Goal: Task Accomplishment & Management: Use online tool/utility

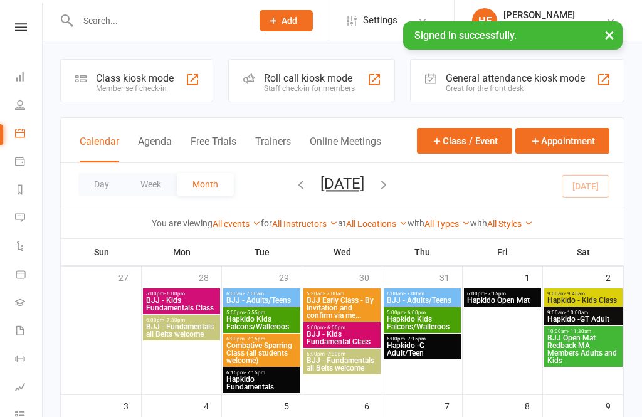
click at [159, 90] on div "Member self check-in" at bounding box center [135, 88] width 78 height 9
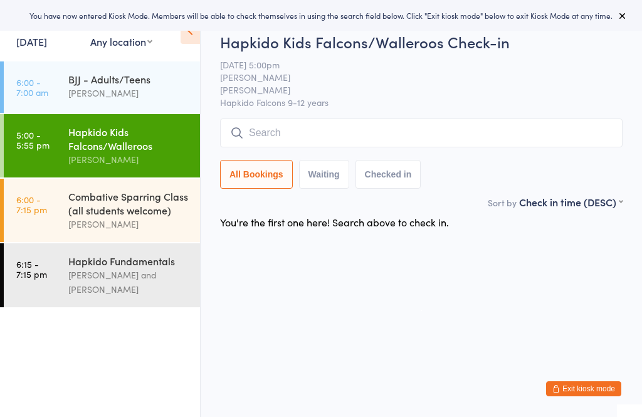
click at [66, 148] on link "5:00 - 5:55 pm Hapkido Kids Falcons/Walleroos [PERSON_NAME]" at bounding box center [102, 145] width 196 height 63
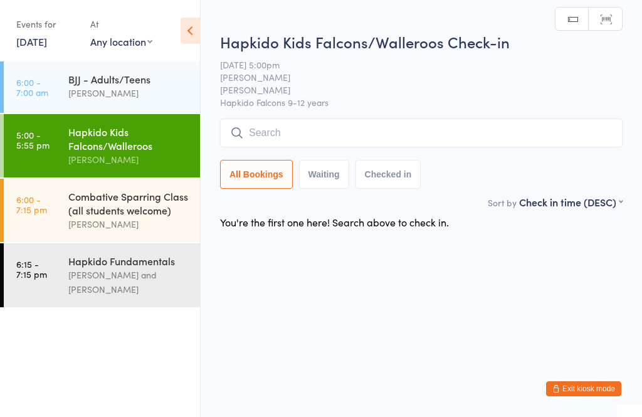
click at [455, 123] on input "search" at bounding box center [421, 132] width 402 height 29
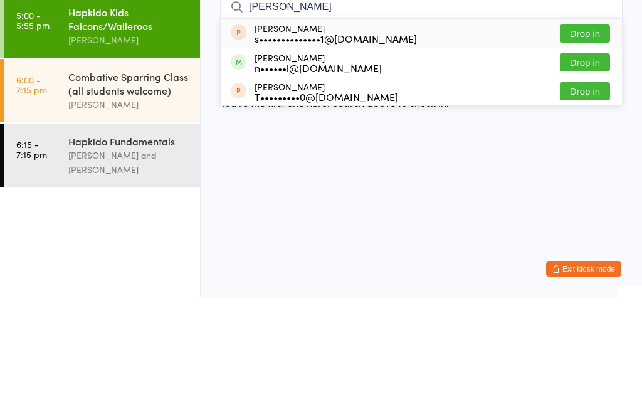
type input "[PERSON_NAME]"
click at [304, 182] on div "n••••••l@[DOMAIN_NAME]" at bounding box center [317, 187] width 127 height 10
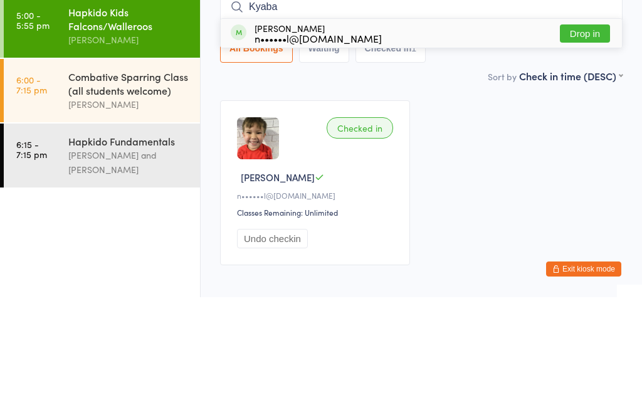
type input "Kyaba"
click at [354, 138] on div "[PERSON_NAME] n••••••l@[DOMAIN_NAME] Drop in" at bounding box center [421, 152] width 401 height 29
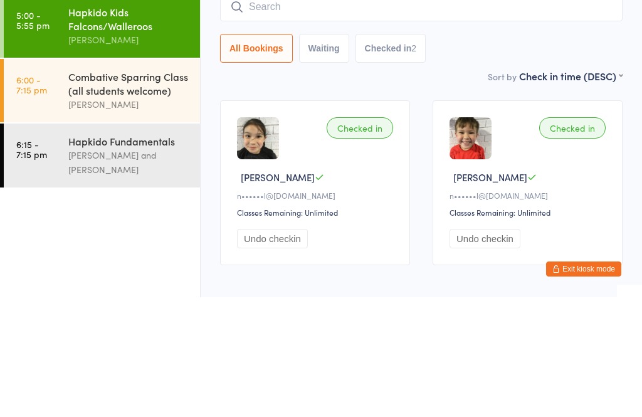
scroll to position [63, 0]
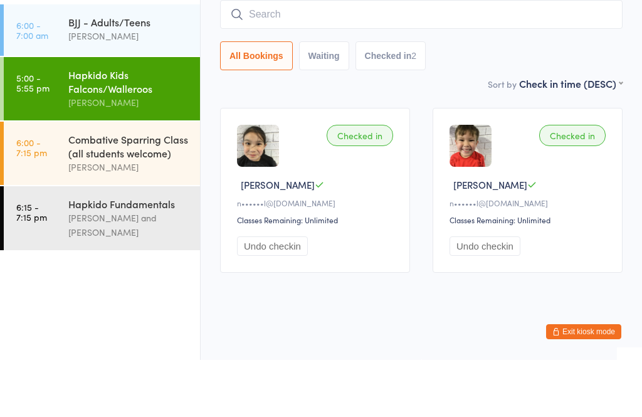
click at [53, 243] on link "6:15 - 7:15 pm Hapkido Fundamentals [PERSON_NAME] and [PERSON_NAME]" at bounding box center [102, 275] width 196 height 64
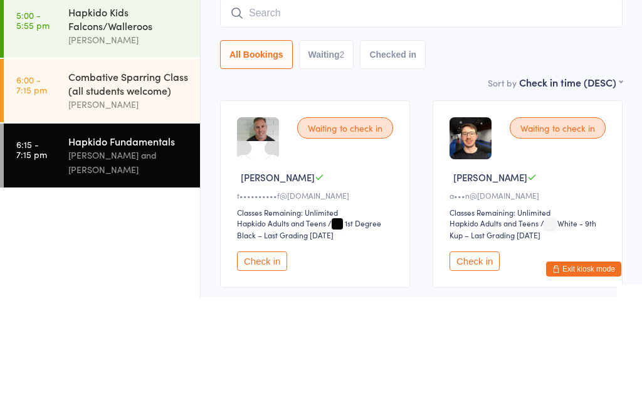
scroll to position [85, 0]
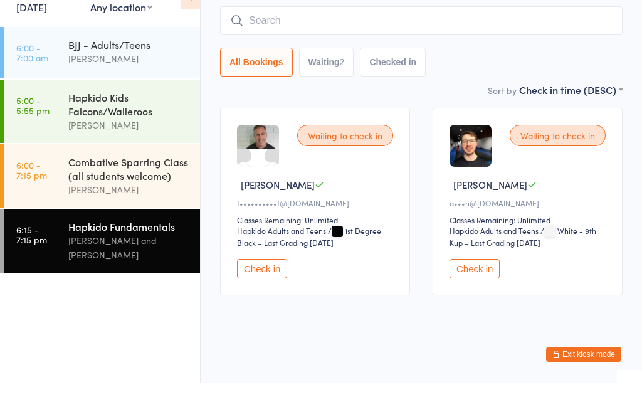
click at [56, 202] on link "6:00 - 7:15 pm Combative Sparring Class (all students welcome) [PERSON_NAME]" at bounding box center [102, 210] width 196 height 63
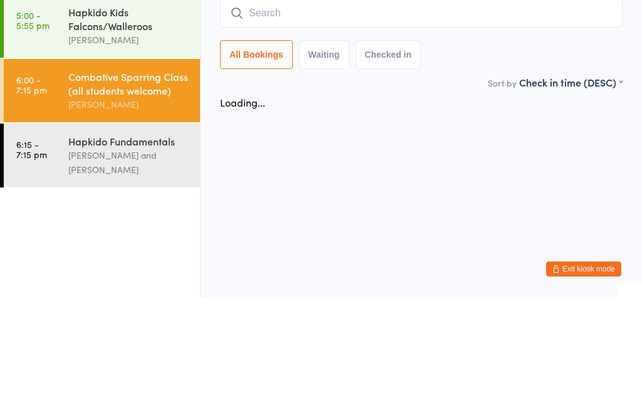
click at [329, 118] on input "search" at bounding box center [421, 132] width 402 height 29
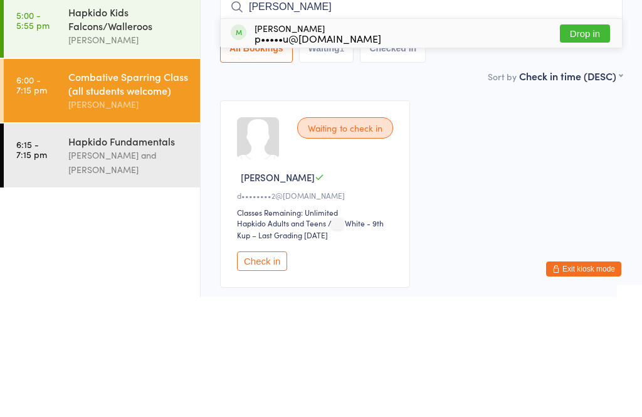
type input "[PERSON_NAME]"
click at [576, 144] on button "Drop in" at bounding box center [584, 153] width 50 height 18
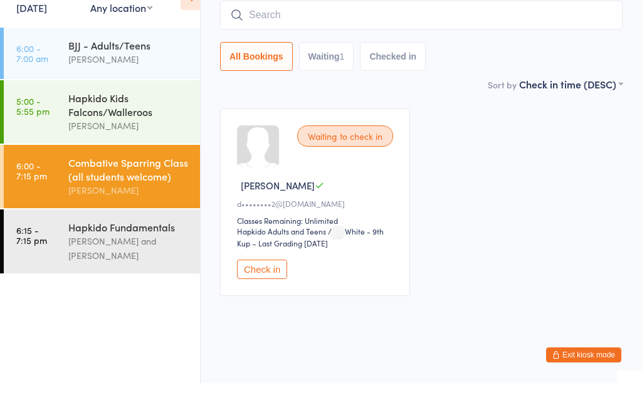
click at [56, 144] on link "5:00 - 5:55 pm Hapkido Kids Falcons/Walleroos [PERSON_NAME]" at bounding box center [102, 145] width 196 height 63
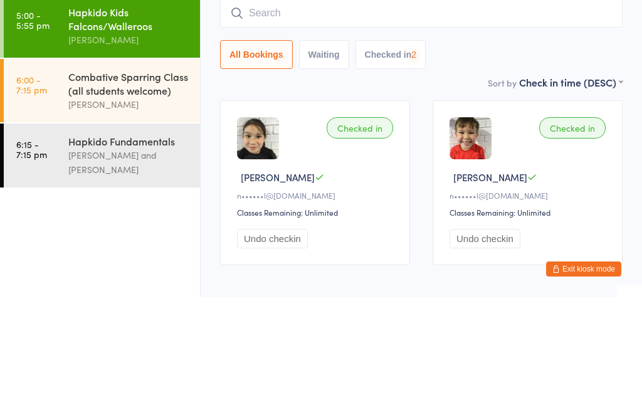
scroll to position [63, 0]
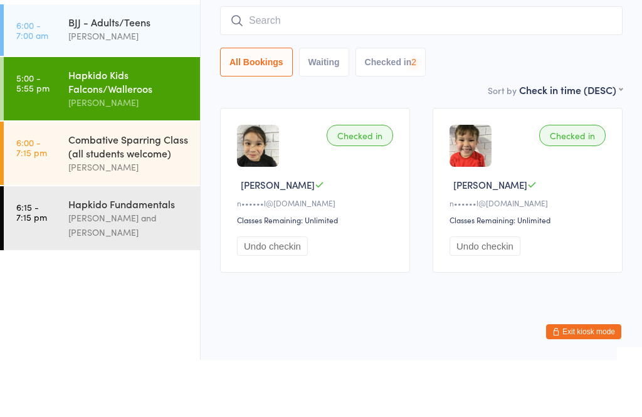
click at [81, 243] on div "Hapkido Fundamentals [PERSON_NAME] and [PERSON_NAME]" at bounding box center [134, 275] width 132 height 64
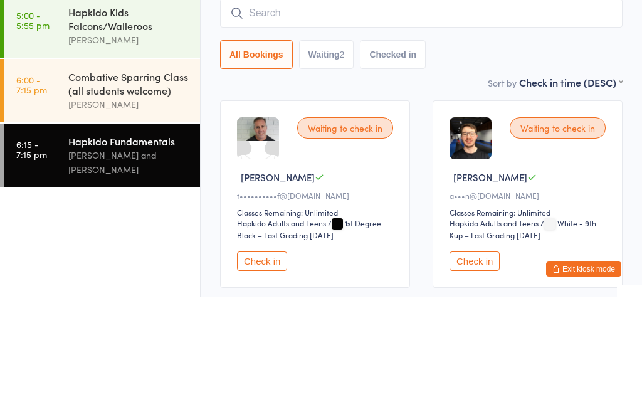
click at [74, 179] on div "Combative Sparring Class (all students welcome) [PERSON_NAME]" at bounding box center [134, 210] width 132 height 63
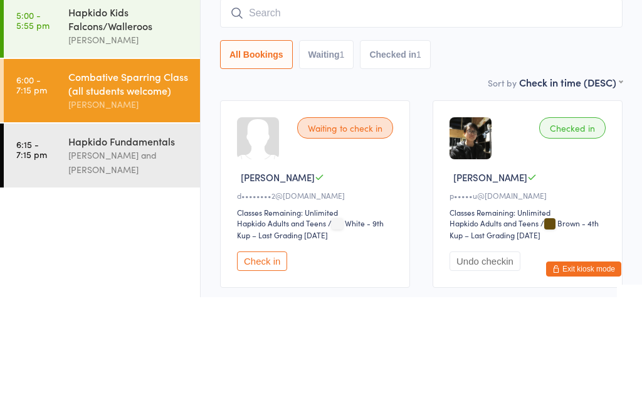
scroll to position [85, 0]
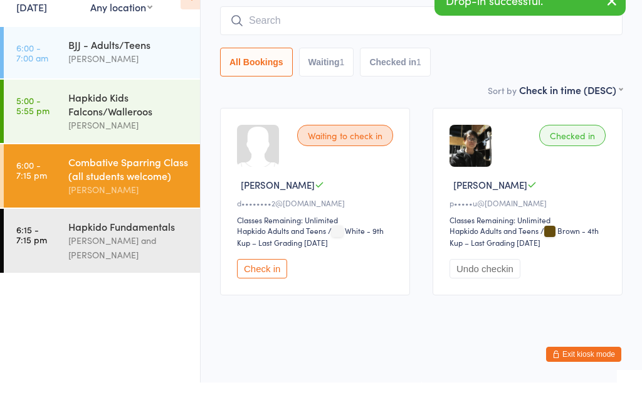
click at [98, 152] on div "[PERSON_NAME]" at bounding box center [128, 159] width 121 height 14
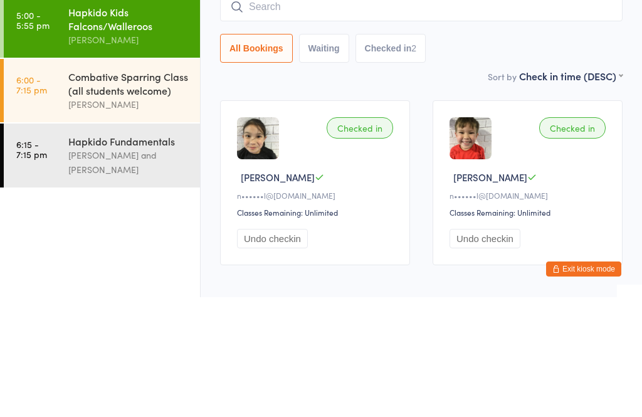
click at [430, 155] on div "All Bookings Waiting Checked in 2" at bounding box center [421, 167] width 402 height 29
click at [488, 127] on input "search" at bounding box center [421, 126] width 402 height 29
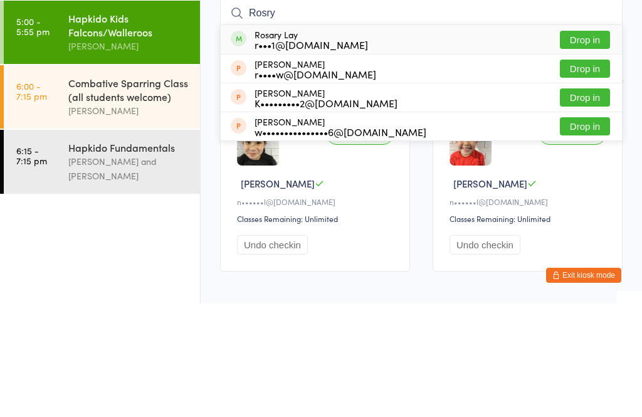
type input "Rosry"
click at [590, 144] on button "Drop in" at bounding box center [584, 153] width 50 height 18
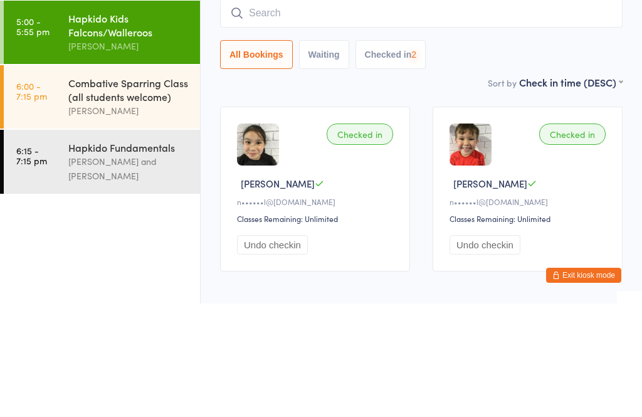
scroll to position [63, 0]
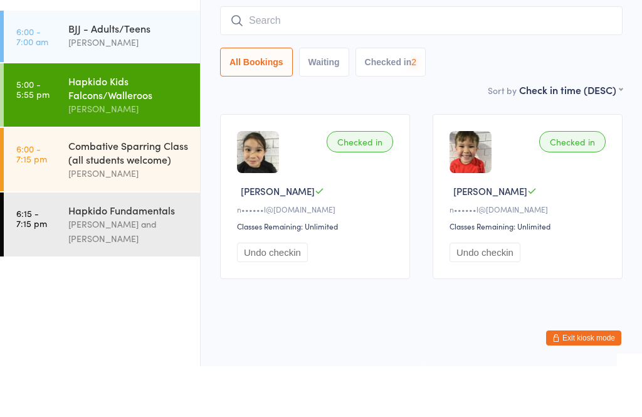
click at [531, 57] on input "search" at bounding box center [421, 71] width 402 height 29
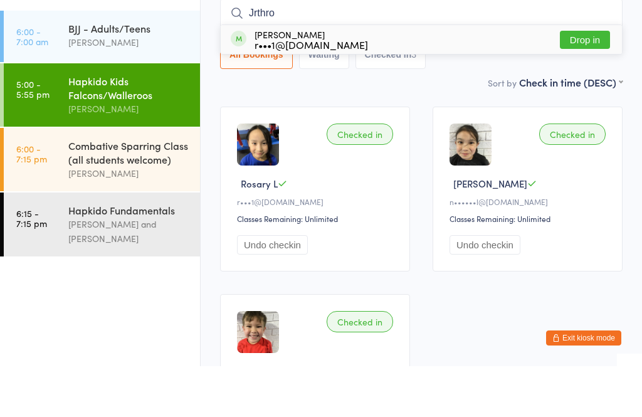
type input "Jrthro"
click at [578, 81] on button "Drop in" at bounding box center [584, 90] width 50 height 18
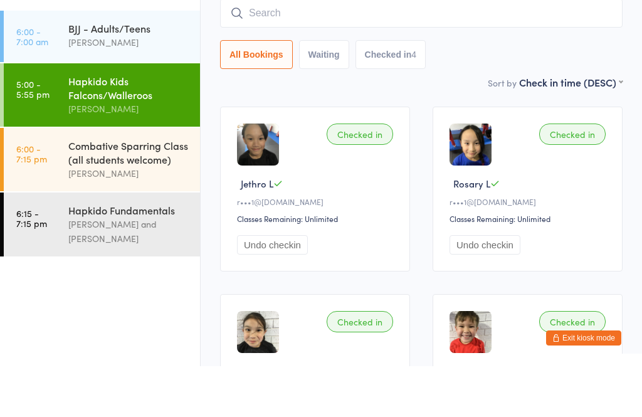
scroll to position [113, 0]
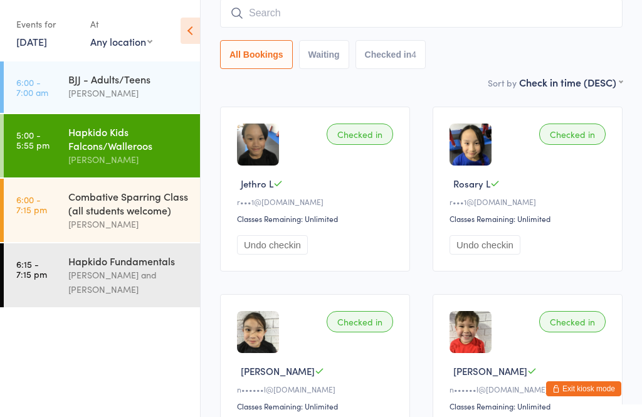
click at [110, 95] on div "[PERSON_NAME]" at bounding box center [128, 93] width 121 height 14
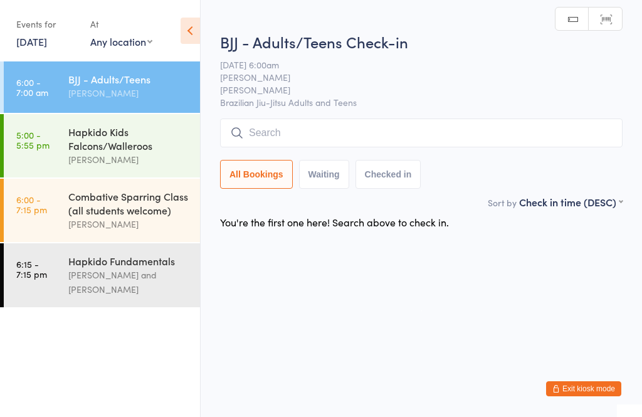
click at [94, 142] on div "Hapkido Kids Falcons/Walleroos" at bounding box center [128, 139] width 121 height 28
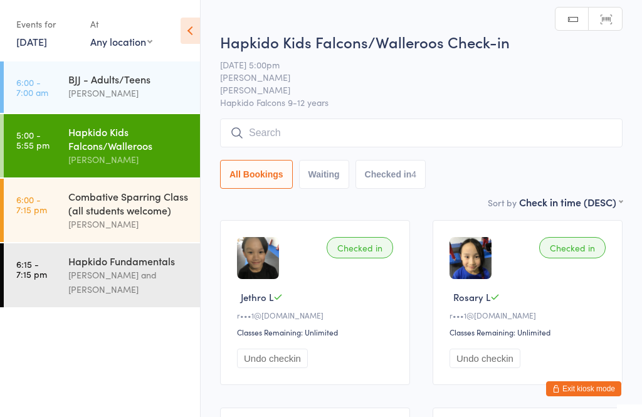
click at [290, 133] on input "search" at bounding box center [421, 132] width 402 height 29
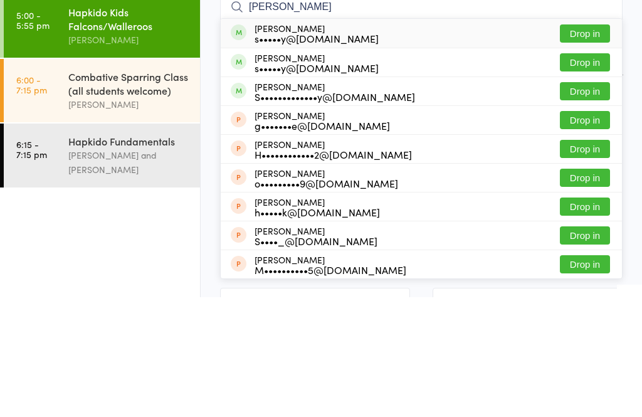
type input "[PERSON_NAME]"
click at [585, 144] on button "Drop in" at bounding box center [584, 153] width 50 height 18
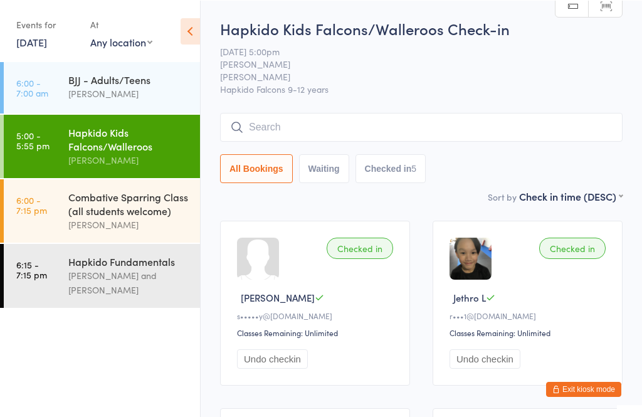
click at [402, 137] on input "search" at bounding box center [421, 126] width 402 height 29
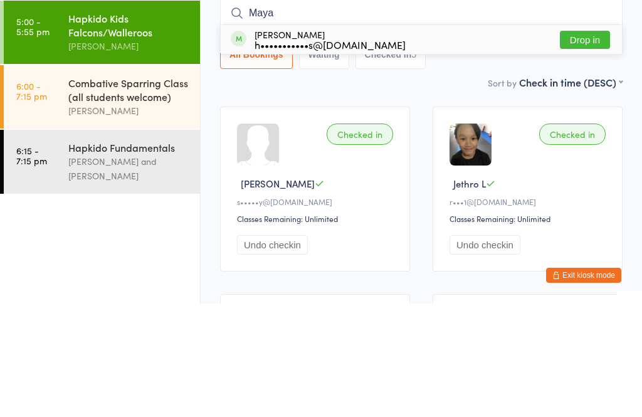
type input "Maya"
click at [590, 144] on button "Drop in" at bounding box center [584, 153] width 50 height 18
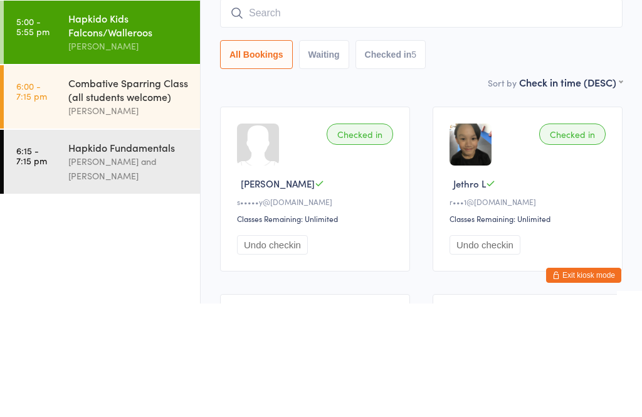
scroll to position [113, 0]
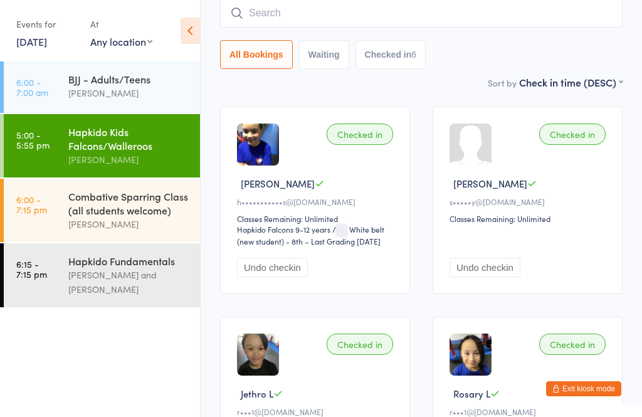
click at [271, 20] on input "search" at bounding box center [421, 13] width 402 height 29
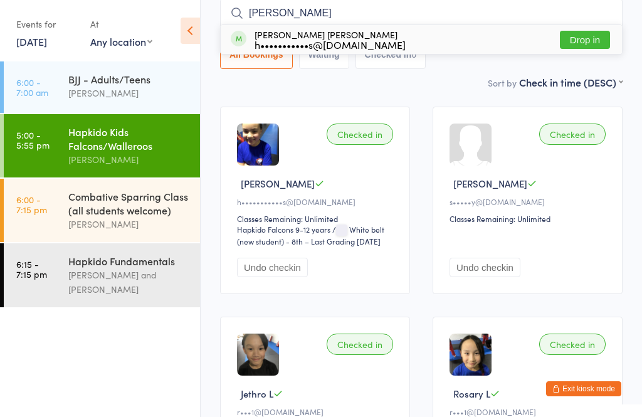
type input "[PERSON_NAME]"
click at [592, 37] on button "Drop in" at bounding box center [584, 40] width 50 height 18
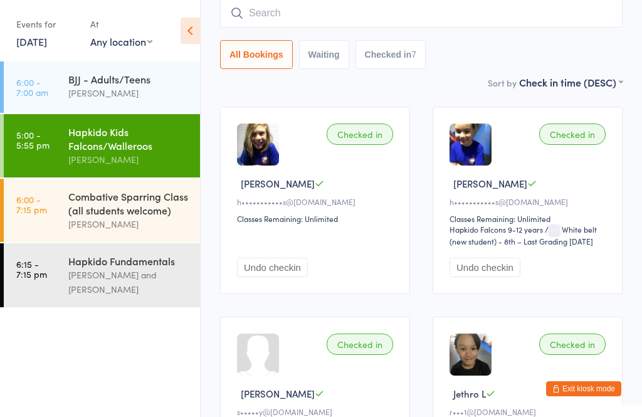
click at [106, 288] on div "[PERSON_NAME] and [PERSON_NAME]" at bounding box center [128, 282] width 121 height 29
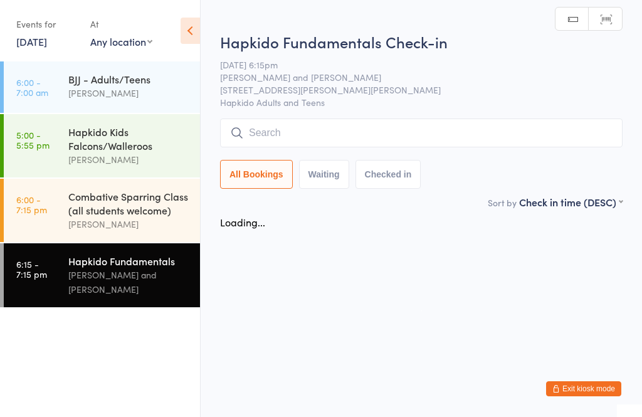
click at [303, 133] on input "search" at bounding box center [421, 132] width 402 height 29
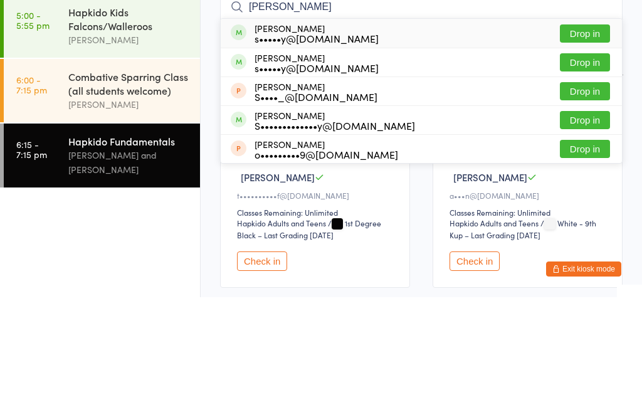
type input "[PERSON_NAME]"
click at [590, 173] on button "Drop in" at bounding box center [584, 182] width 50 height 18
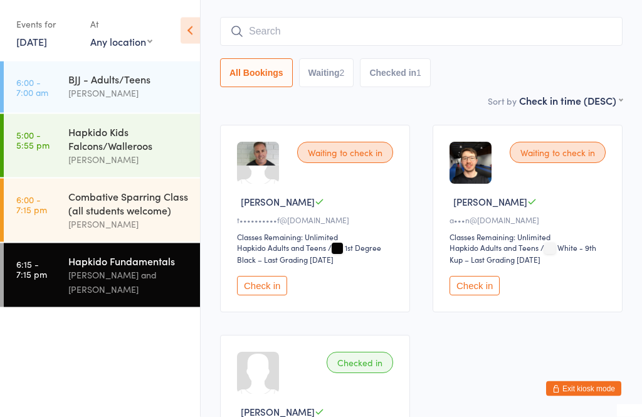
scroll to position [74, 0]
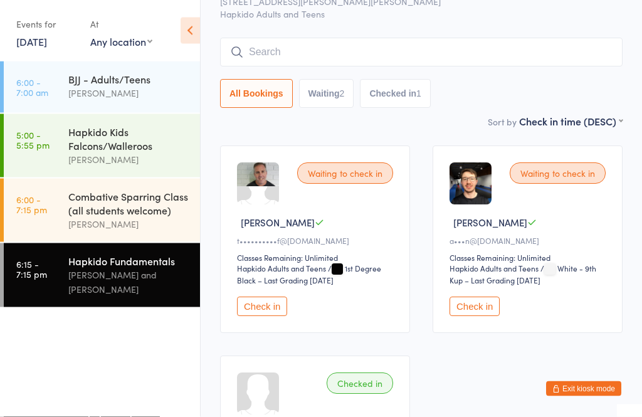
click at [273, 316] on button "Check in" at bounding box center [262, 306] width 50 height 19
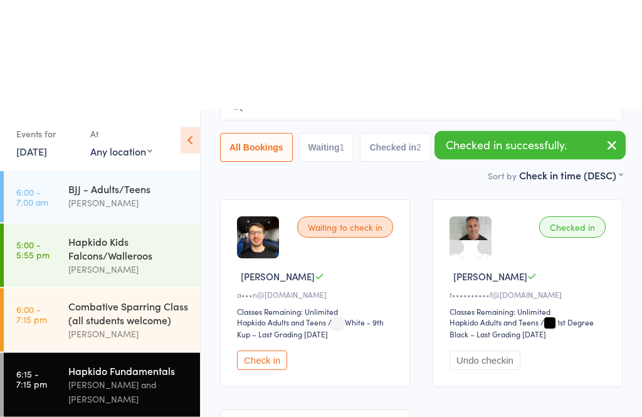
scroll to position [0, 0]
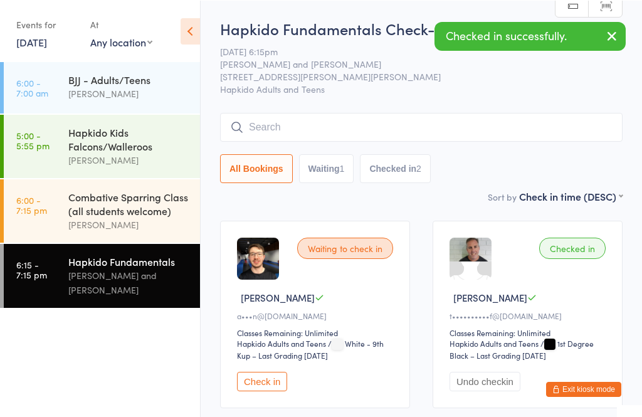
click at [328, 133] on input "search" at bounding box center [421, 126] width 402 height 29
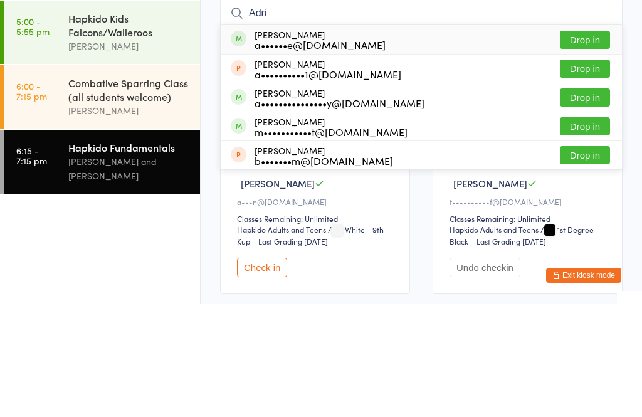
type input "Adri"
click at [593, 144] on button "Drop in" at bounding box center [584, 153] width 50 height 18
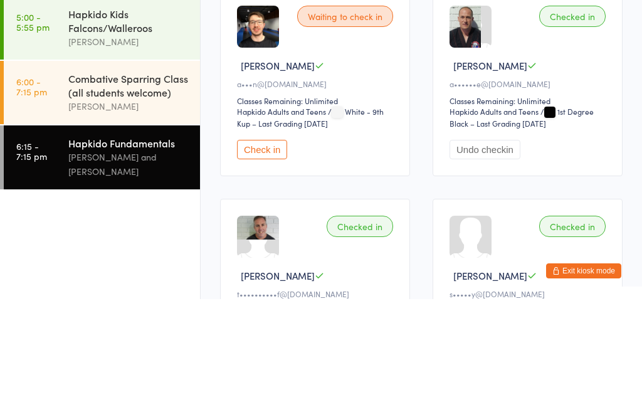
scroll to position [260, 0]
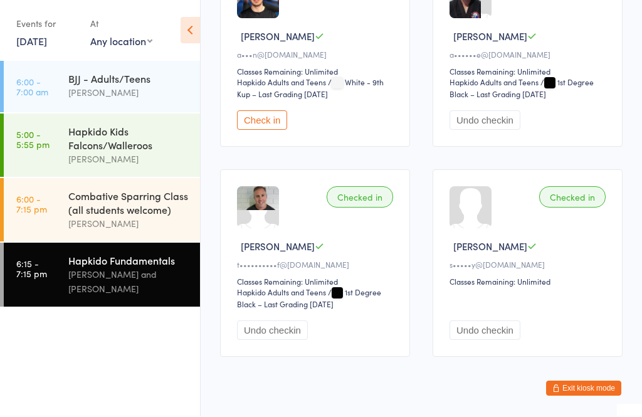
click at [107, 217] on div "Combative Sparring Class (all students welcome)" at bounding box center [128, 203] width 121 height 28
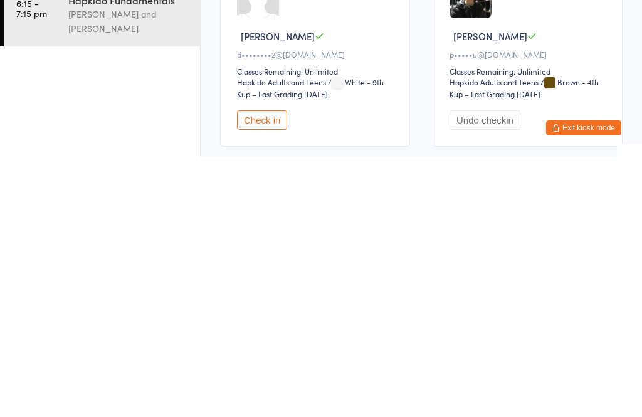
scroll to position [46, 0]
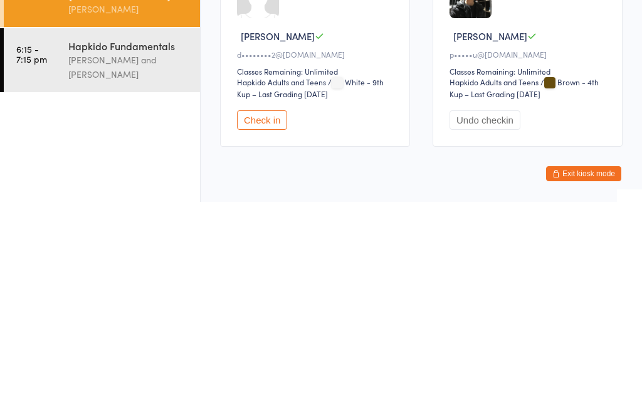
click at [263, 325] on button "Check in" at bounding box center [262, 334] width 50 height 19
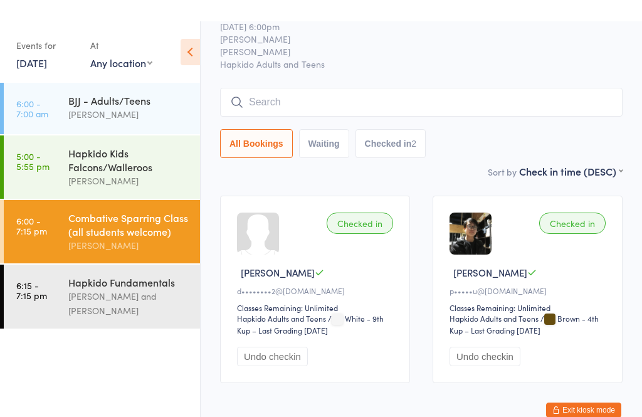
scroll to position [0, 0]
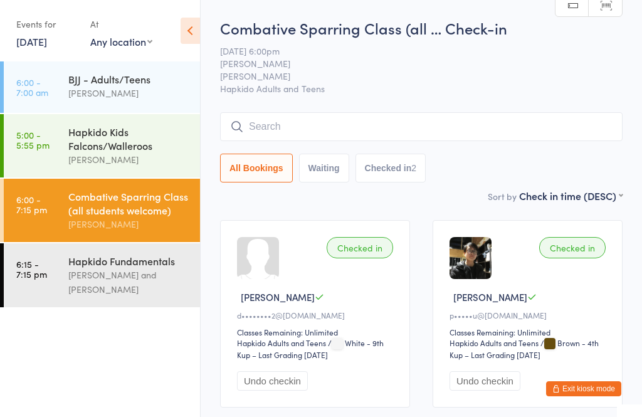
click at [306, 130] on input "search" at bounding box center [421, 126] width 402 height 29
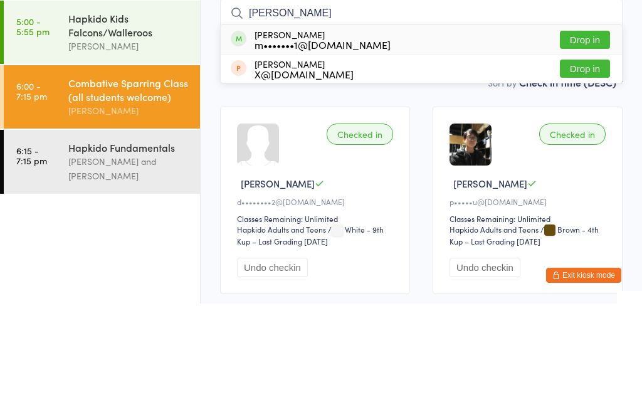
type input "[PERSON_NAME]"
click at [596, 144] on button "Drop in" at bounding box center [584, 153] width 50 height 18
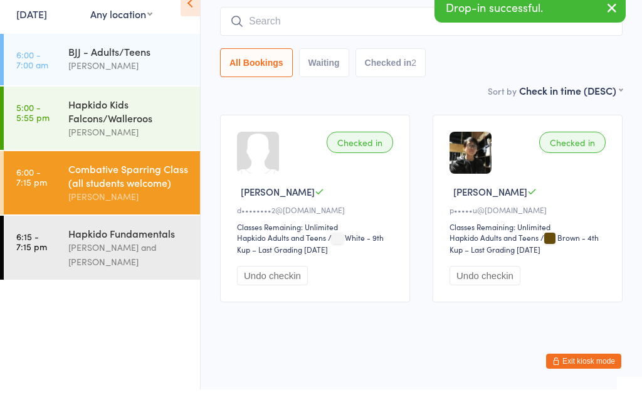
scroll to position [113, 0]
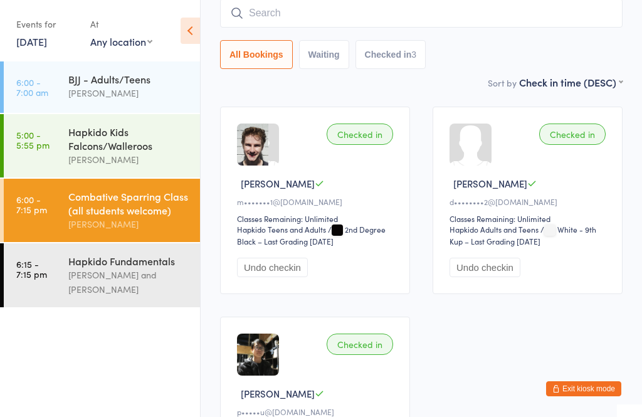
click at [109, 289] on div "[PERSON_NAME] and [PERSON_NAME]" at bounding box center [128, 282] width 121 height 29
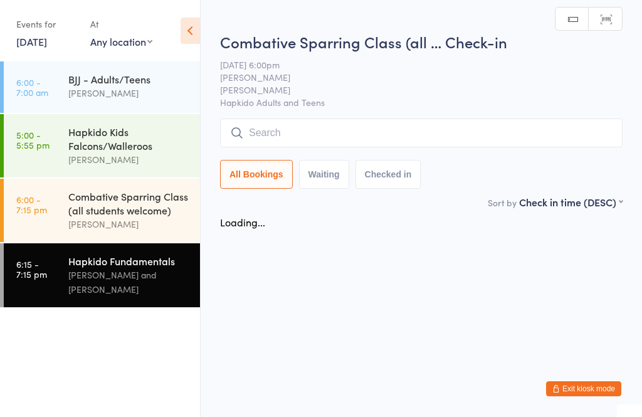
click at [263, 135] on input "search" at bounding box center [421, 132] width 402 height 29
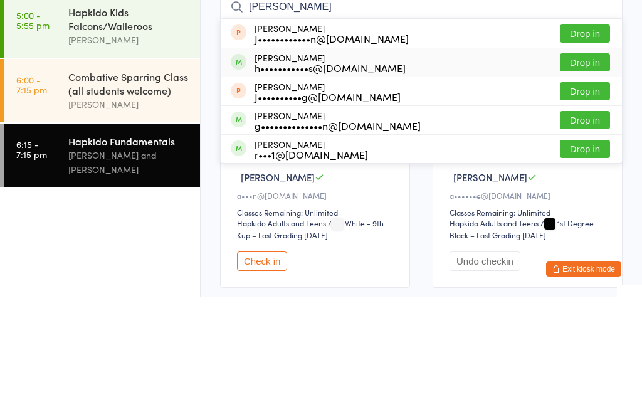
type input "[PERSON_NAME]"
click at [272, 182] on div "h•••••••••••s@[DOMAIN_NAME]" at bounding box center [329, 187] width 151 height 10
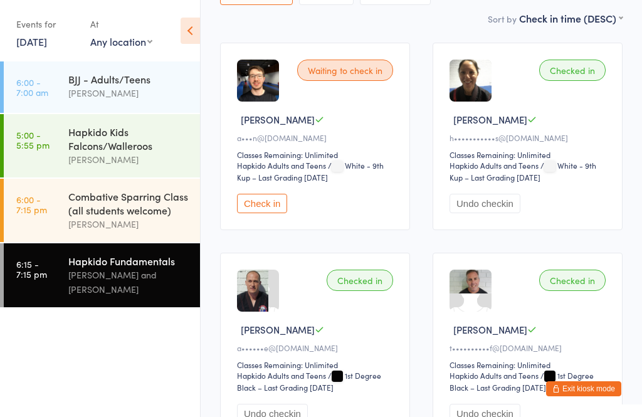
scroll to position [175, 0]
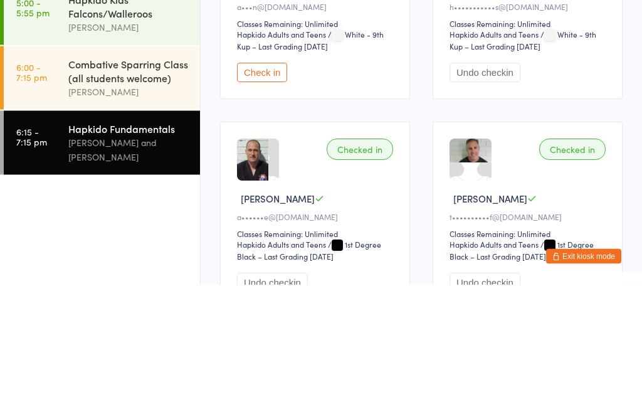
click at [142, 189] on div "Combative Sparring Class (all students welcome)" at bounding box center [128, 203] width 121 height 28
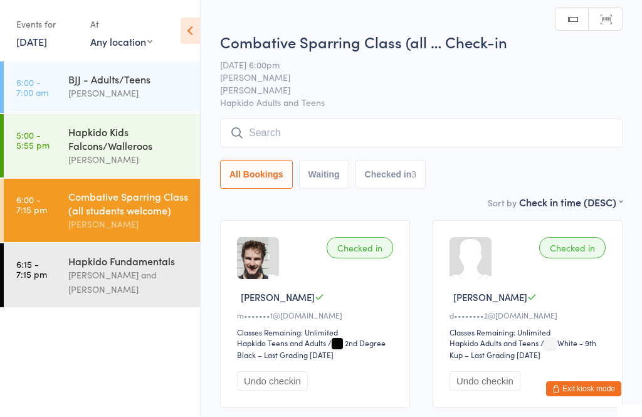
click at [427, 138] on input "search" at bounding box center [421, 132] width 402 height 29
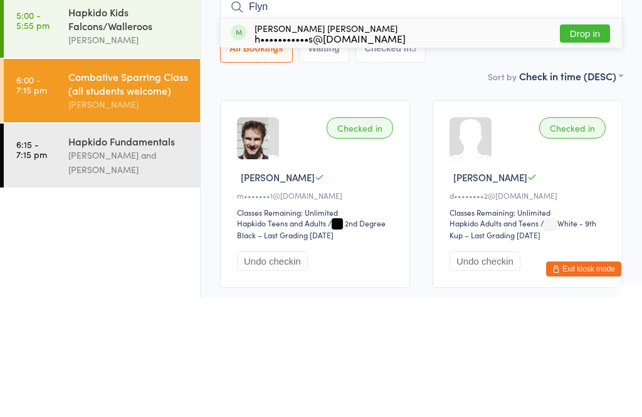
type input "Flyn"
click at [590, 144] on button "Drop in" at bounding box center [584, 153] width 50 height 18
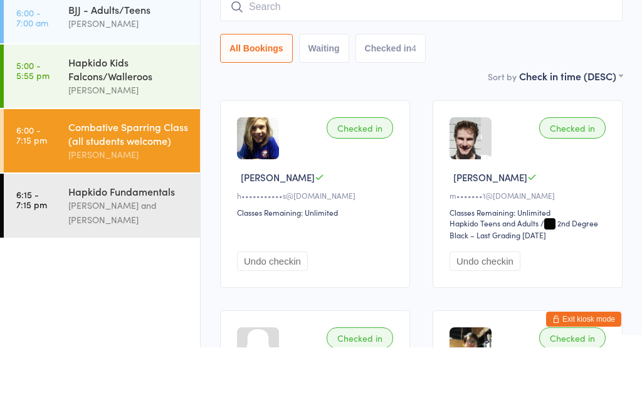
scroll to position [83, 0]
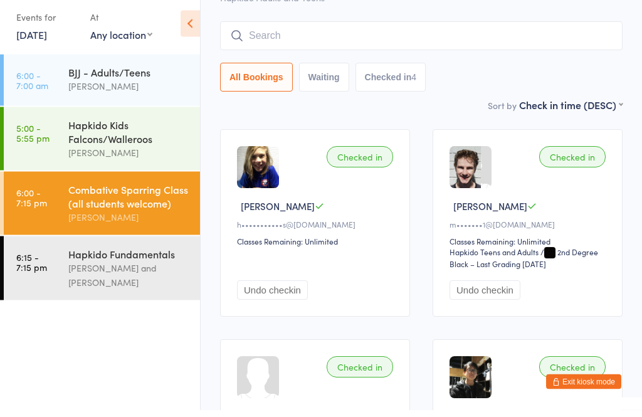
click at [75, 86] on div "[PERSON_NAME]" at bounding box center [128, 93] width 121 height 14
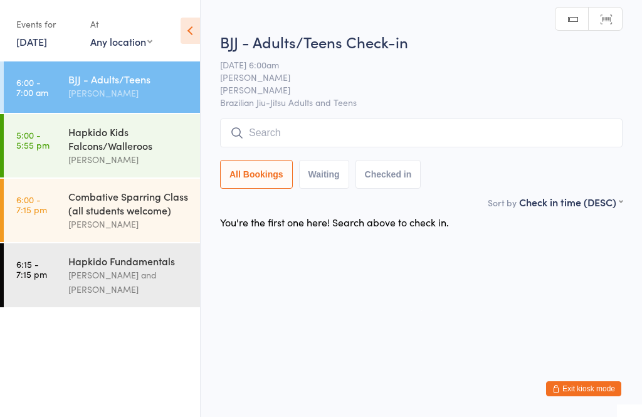
click at [392, 132] on input "search" at bounding box center [421, 132] width 402 height 29
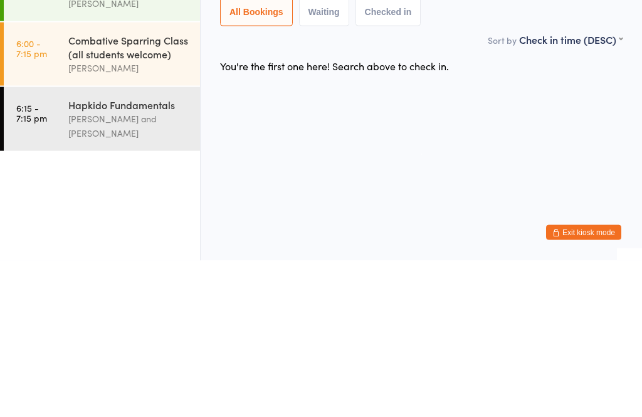
click at [90, 254] on div "Hapkido Fundamentals" at bounding box center [128, 261] width 121 height 14
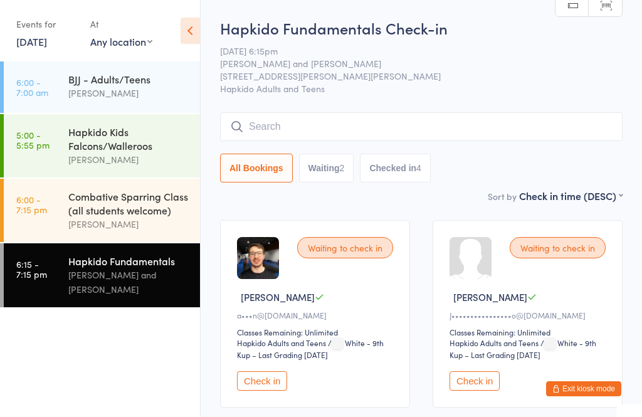
click at [467, 128] on input "search" at bounding box center [421, 126] width 402 height 29
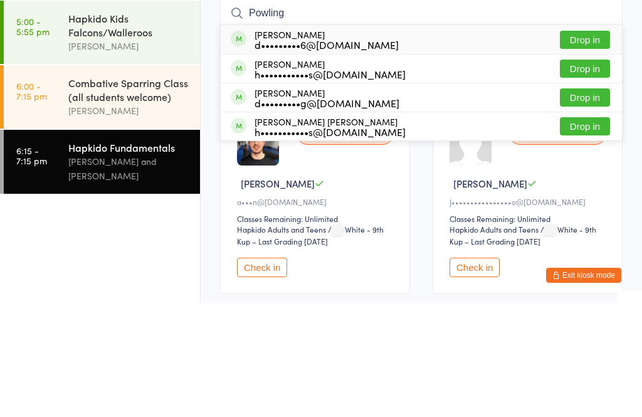
type input "Powling"
click at [595, 144] on button "Drop in" at bounding box center [584, 153] width 50 height 18
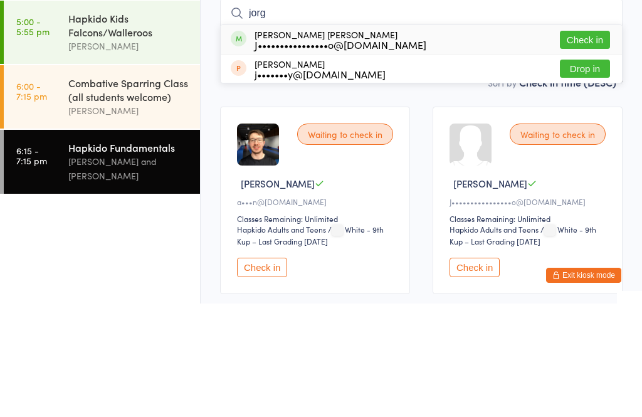
type input "jorg"
click at [593, 144] on button "Check in" at bounding box center [584, 153] width 50 height 18
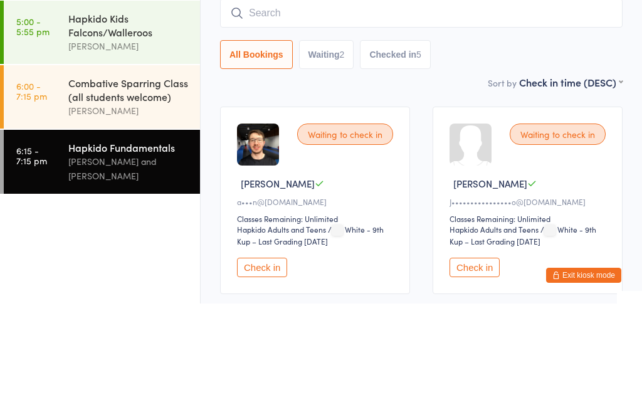
scroll to position [113, 0]
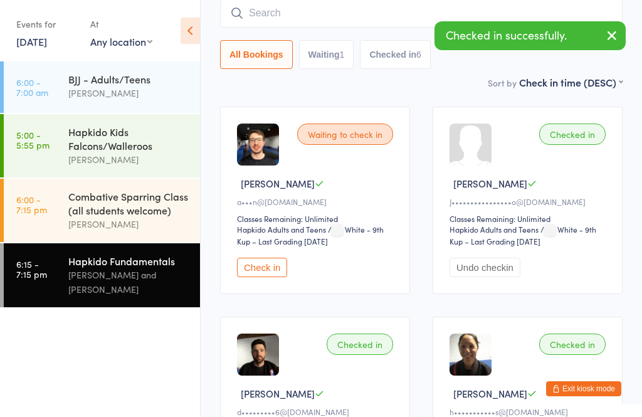
click at [348, 28] on input "search" at bounding box center [421, 13] width 402 height 29
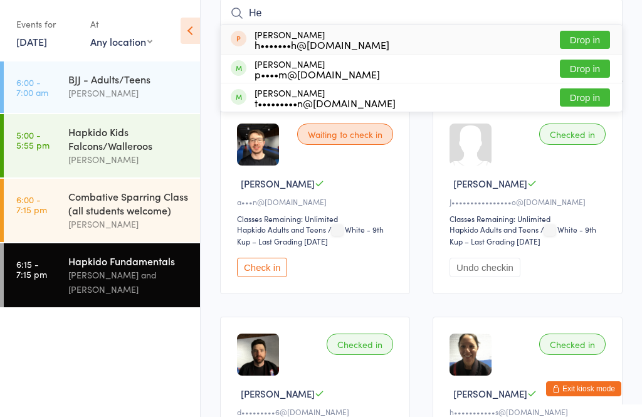
type input "He"
click at [605, 71] on button "Drop in" at bounding box center [584, 69] width 50 height 18
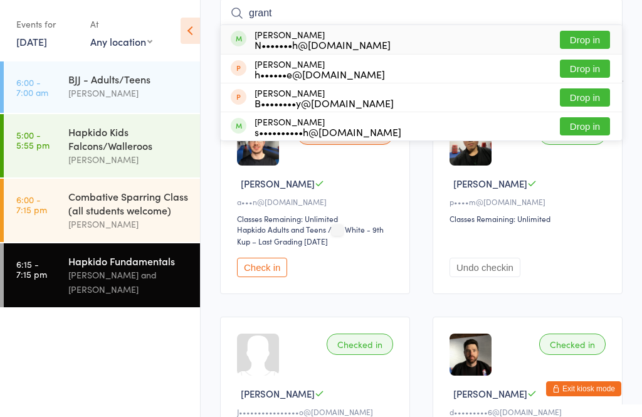
type input "grant"
click at [340, 39] on div "N•••••••h@[DOMAIN_NAME]" at bounding box center [322, 44] width 136 height 10
